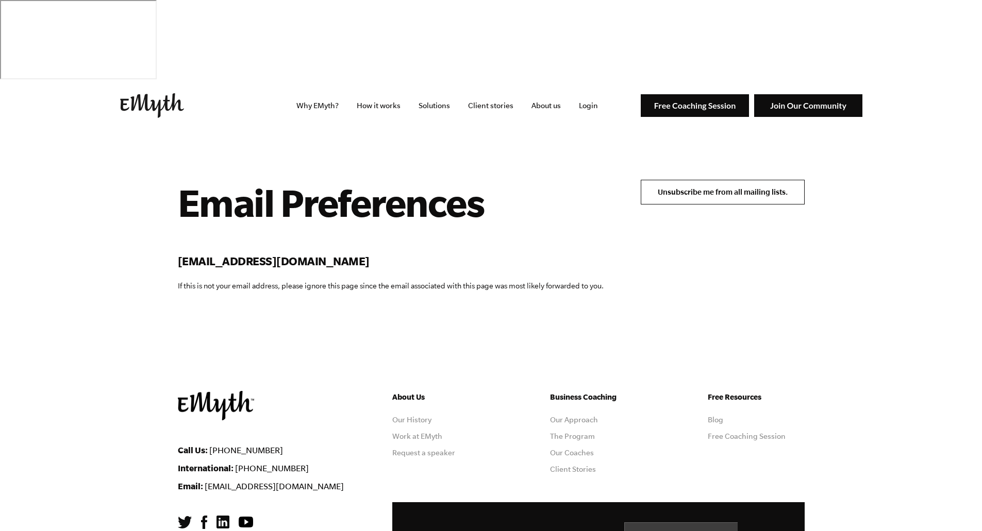
click at [747, 180] on input "Unsubscribe me from all mailing lists." at bounding box center [723, 192] width 164 height 25
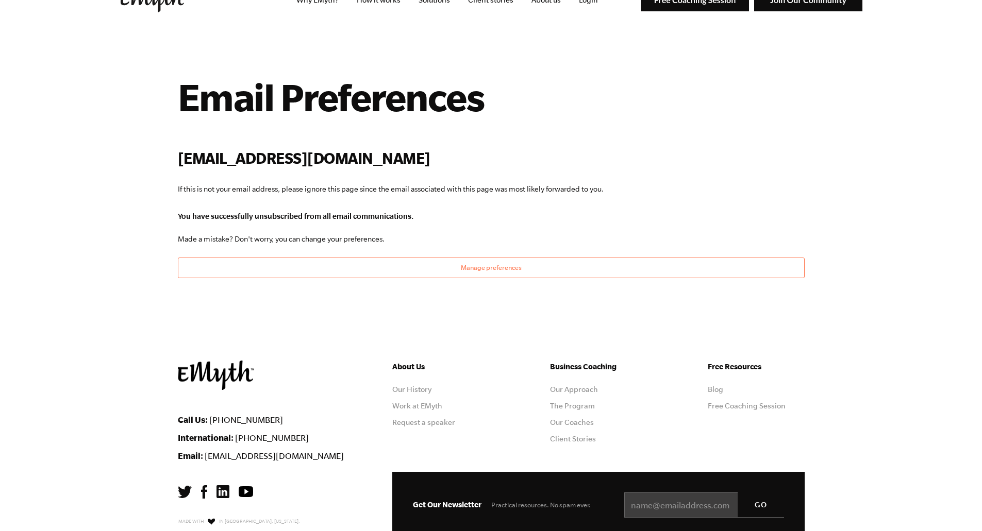
scroll to position [106, 0]
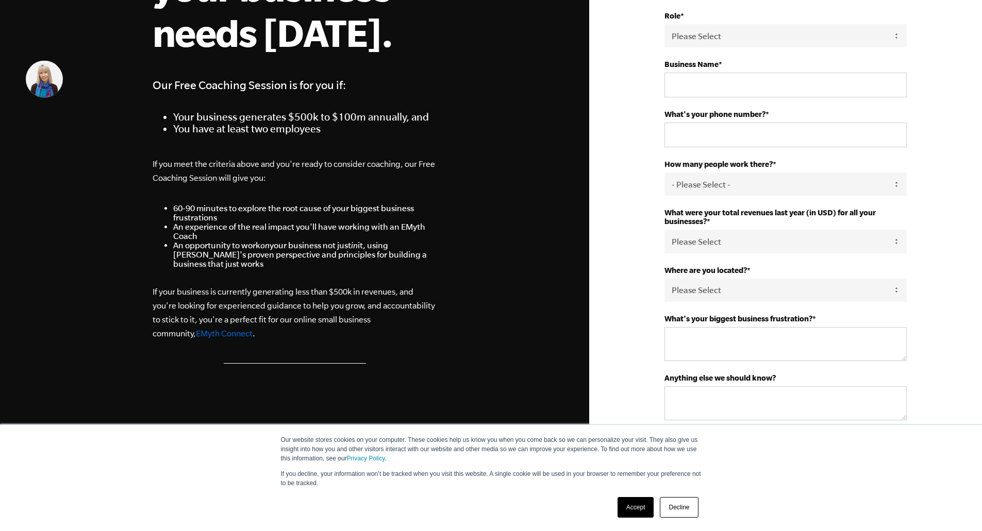
scroll to position [258, 0]
